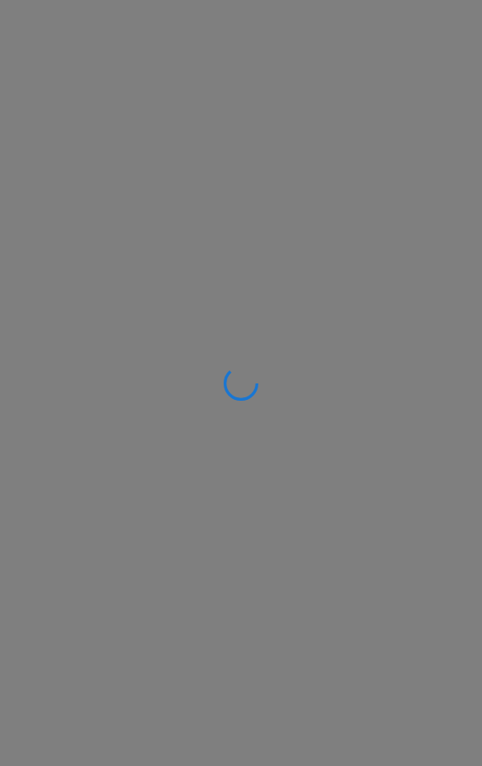
click at [481, 375] on div at bounding box center [241, 383] width 482 height 766
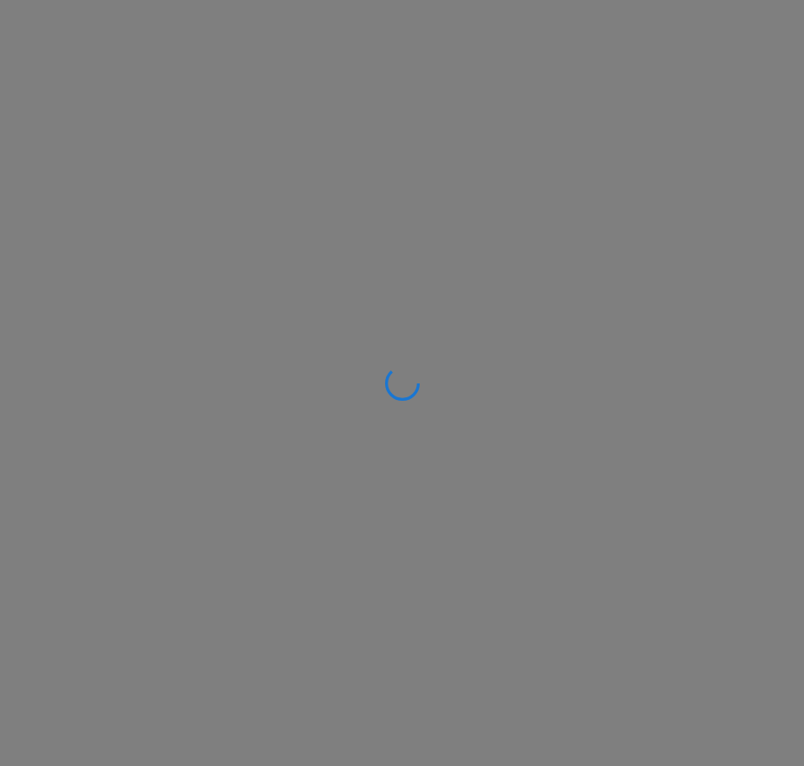
click at [803, 282] on div at bounding box center [402, 383] width 804 height 766
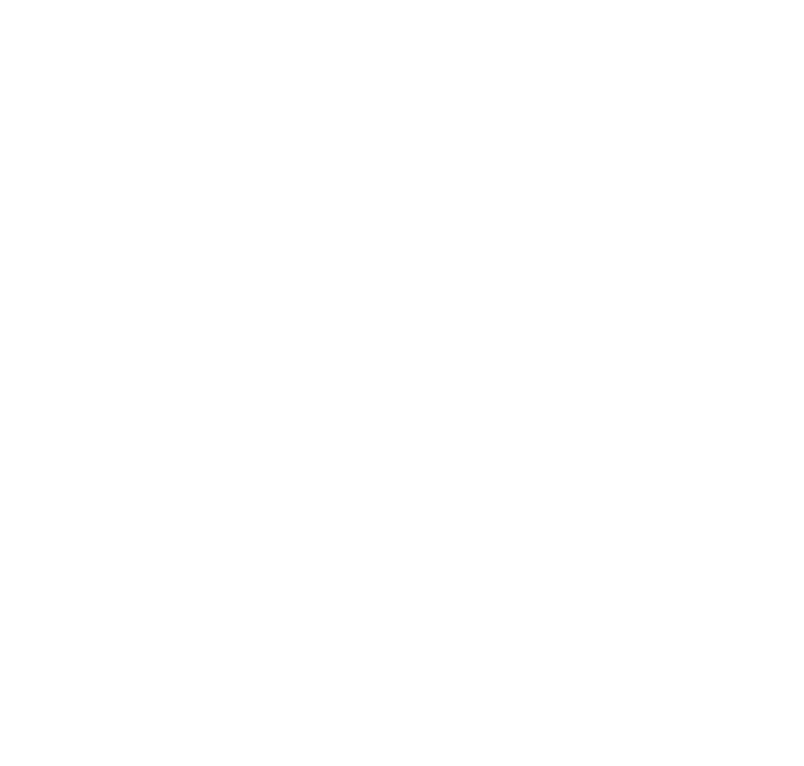
drag, startPoint x: 362, startPoint y: 61, endPoint x: 353, endPoint y: 46, distance: 17.6
click at [353, 46] on body at bounding box center [402, 390] width 790 height 766
